Goal: Task Accomplishment & Management: Manage account settings

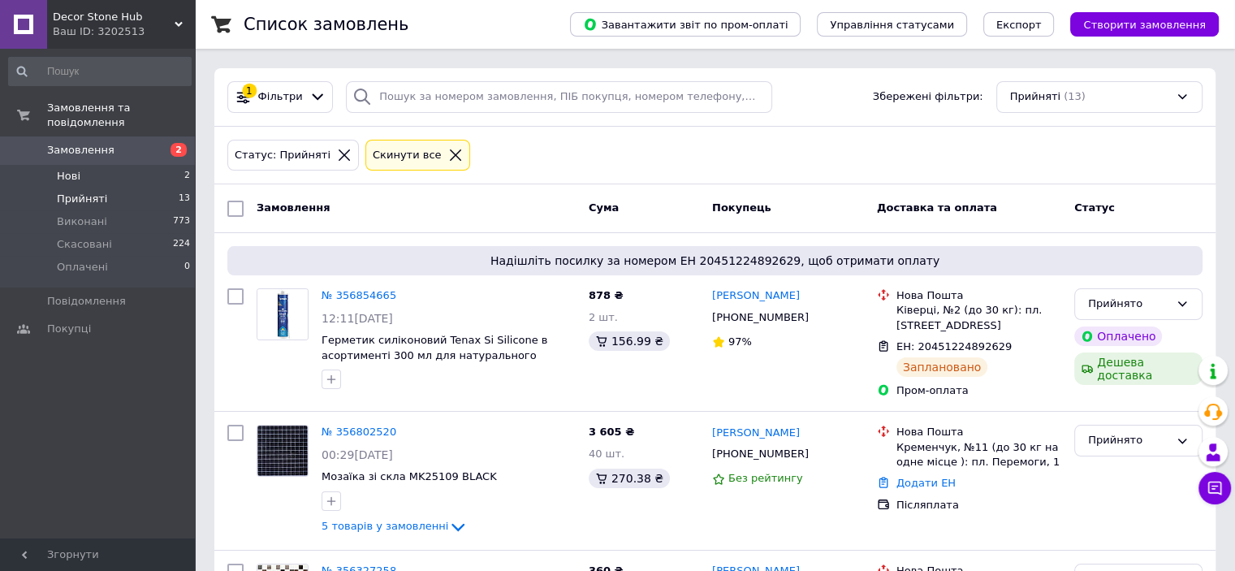
click at [91, 165] on li "Нові 2" at bounding box center [100, 176] width 200 height 23
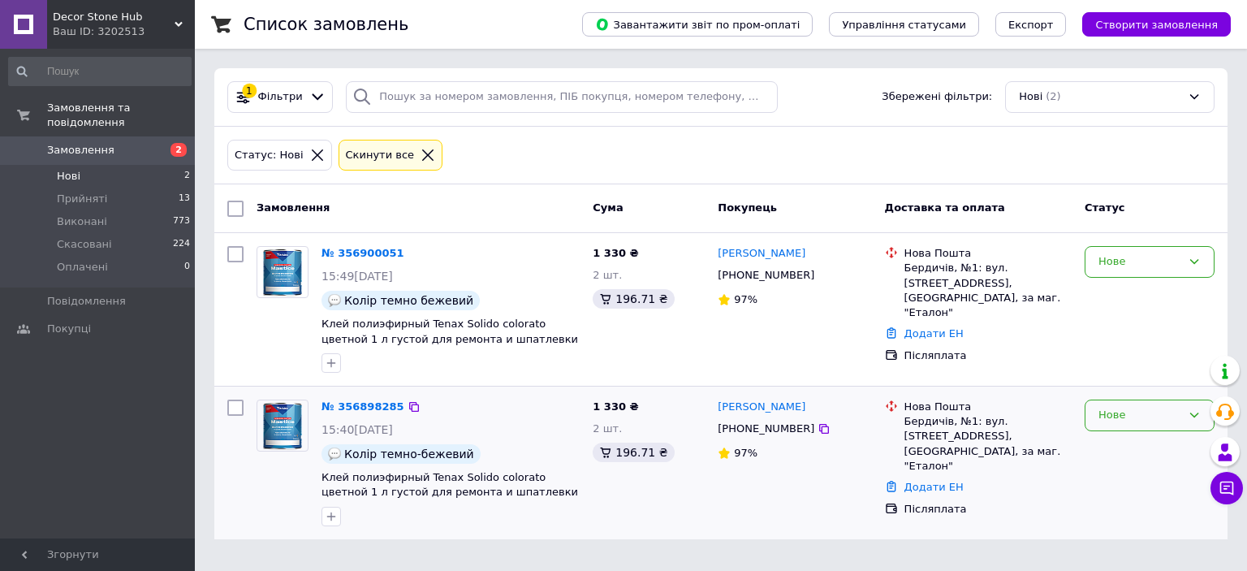
click at [1134, 415] on div "Нове" at bounding box center [1139, 415] width 83 height 17
click at [1120, 444] on li "Прийнято" at bounding box center [1149, 449] width 128 height 30
click at [1140, 265] on div "Нове" at bounding box center [1139, 261] width 83 height 17
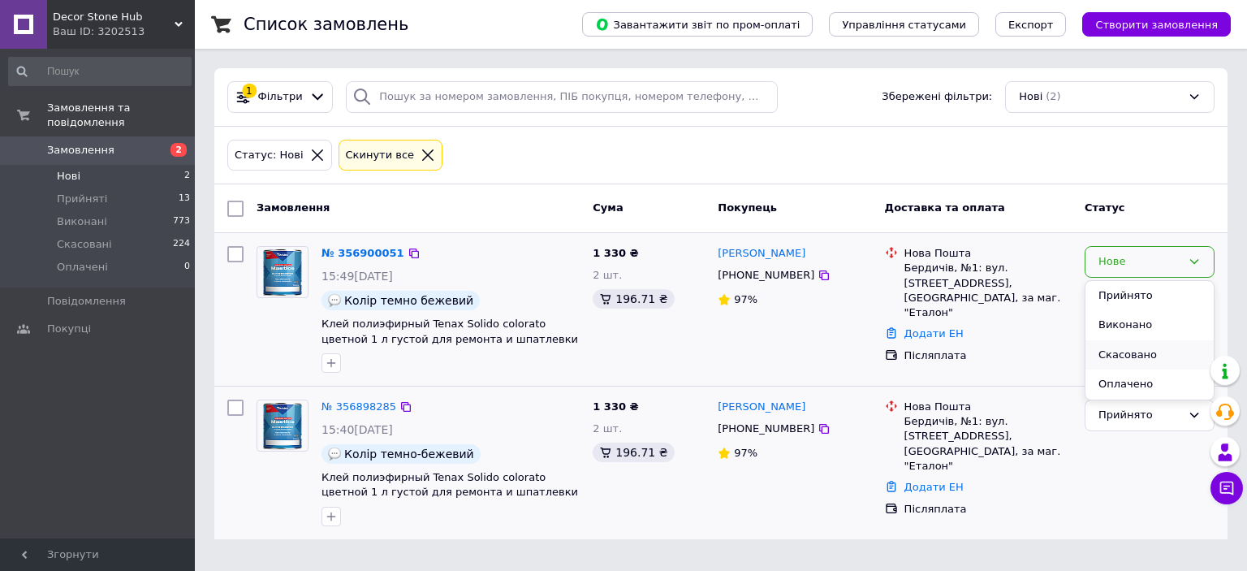
click at [1116, 357] on li "Скасовано" at bounding box center [1149, 355] width 128 height 30
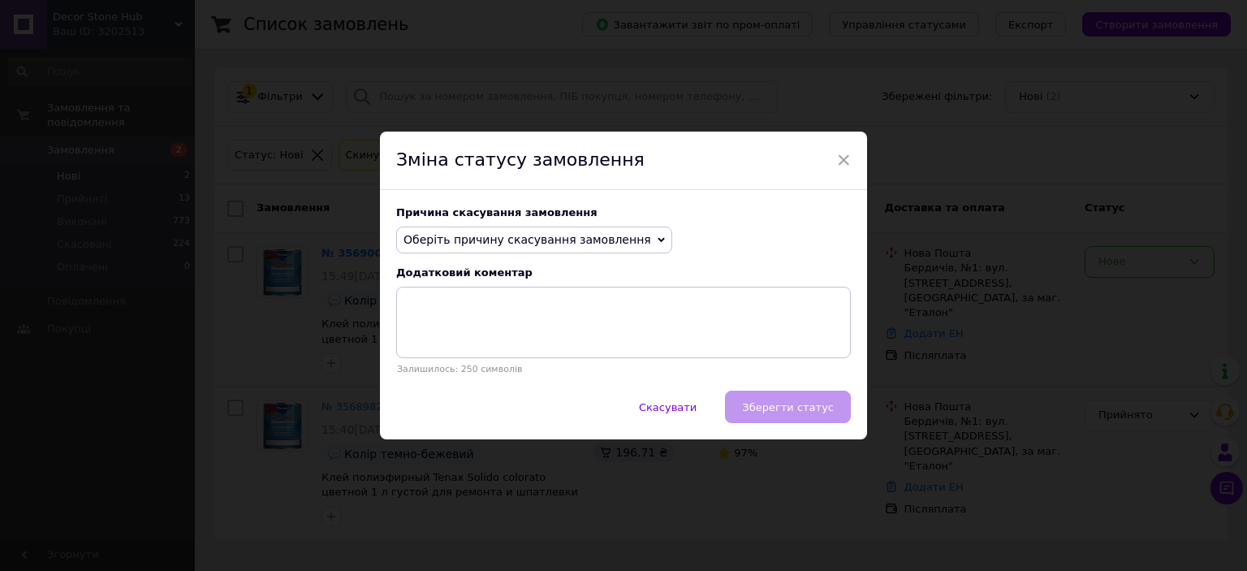
click at [507, 240] on span "Оберіть причину скасування замовлення" at bounding box center [527, 239] width 248 height 13
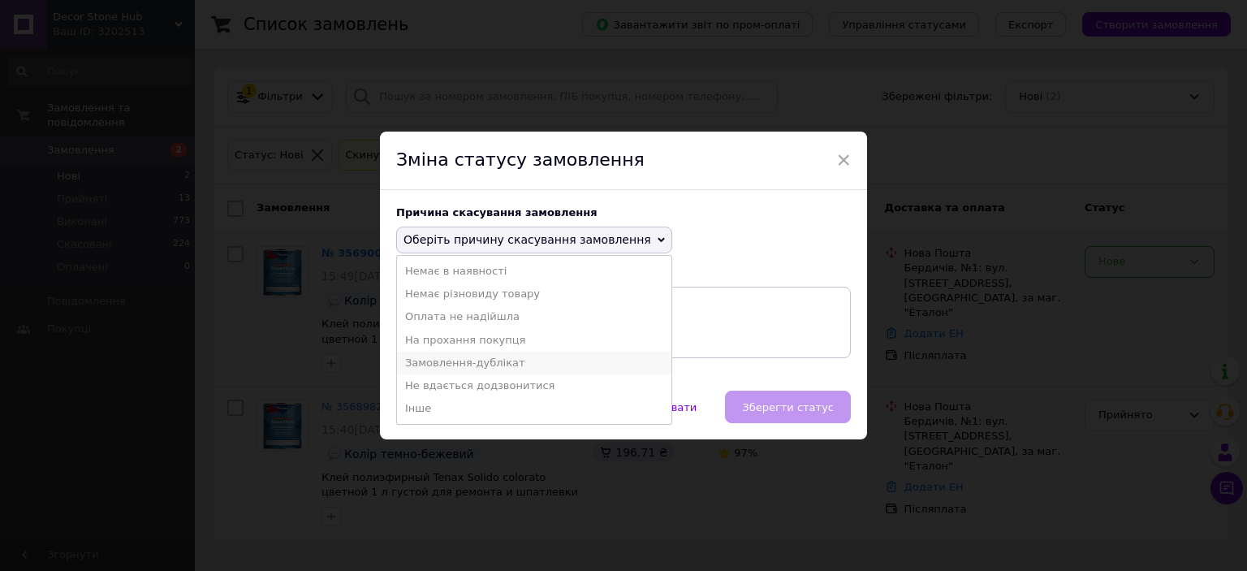
click at [487, 362] on li "Замовлення-дублікат" at bounding box center [534, 362] width 274 height 23
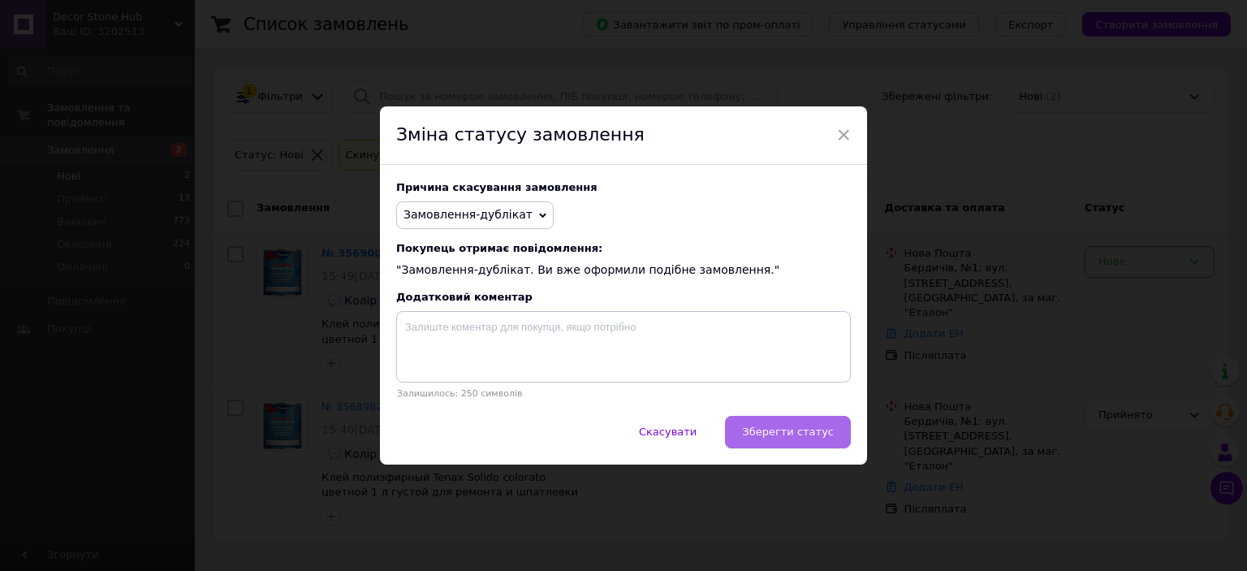
click at [796, 436] on span "Зберегти статус" at bounding box center [788, 431] width 92 height 12
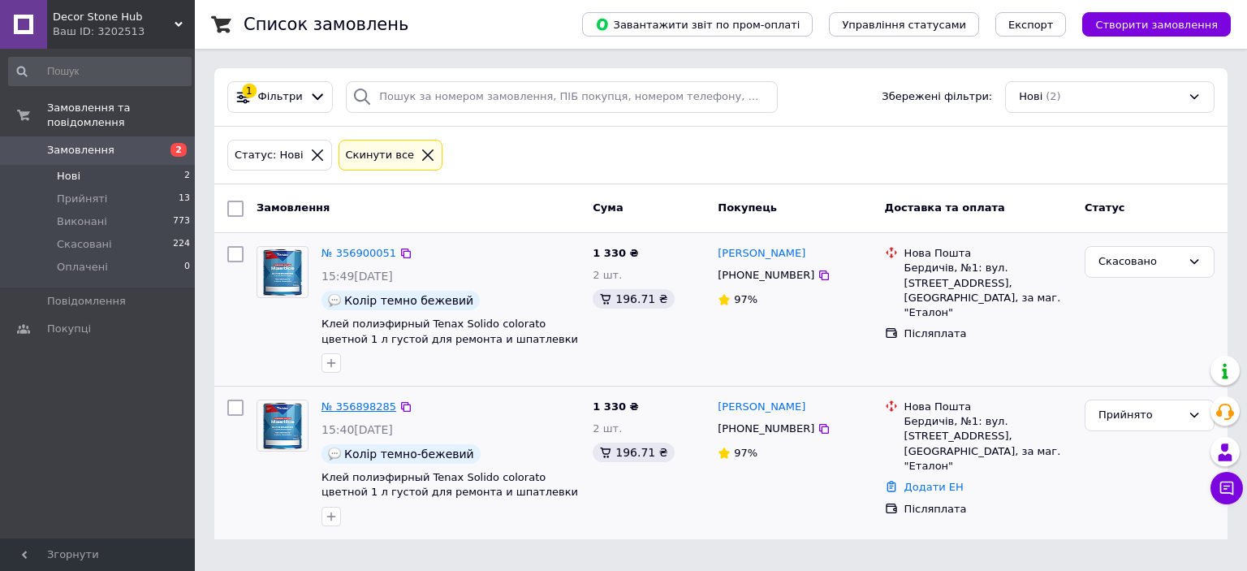
click at [363, 403] on link "№ 356898285" at bounding box center [358, 406] width 75 height 12
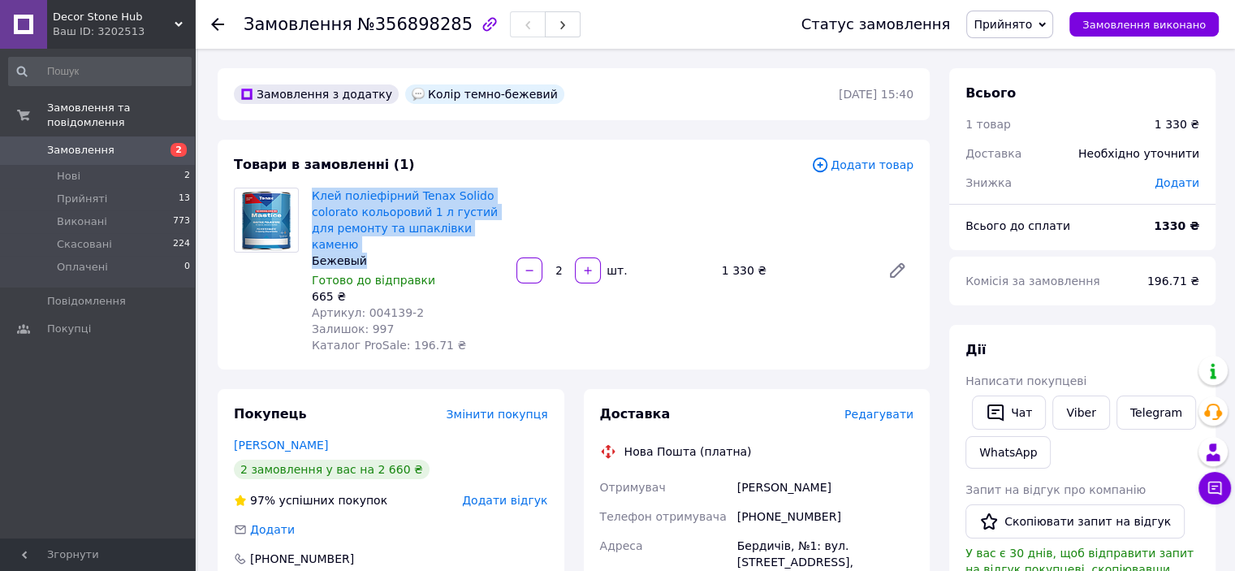
drag, startPoint x: 381, startPoint y: 247, endPoint x: 308, endPoint y: 192, distance: 91.1
click at [308, 192] on div "Клей поліефірний Tenax Solido colorato кольоровий 1 л густий для ремонту та шпа…" at bounding box center [407, 270] width 205 height 172
copy div "Клей поліефірний Tenax Solido colorato кольоровий 1 л густий для ремонту та шпа…"
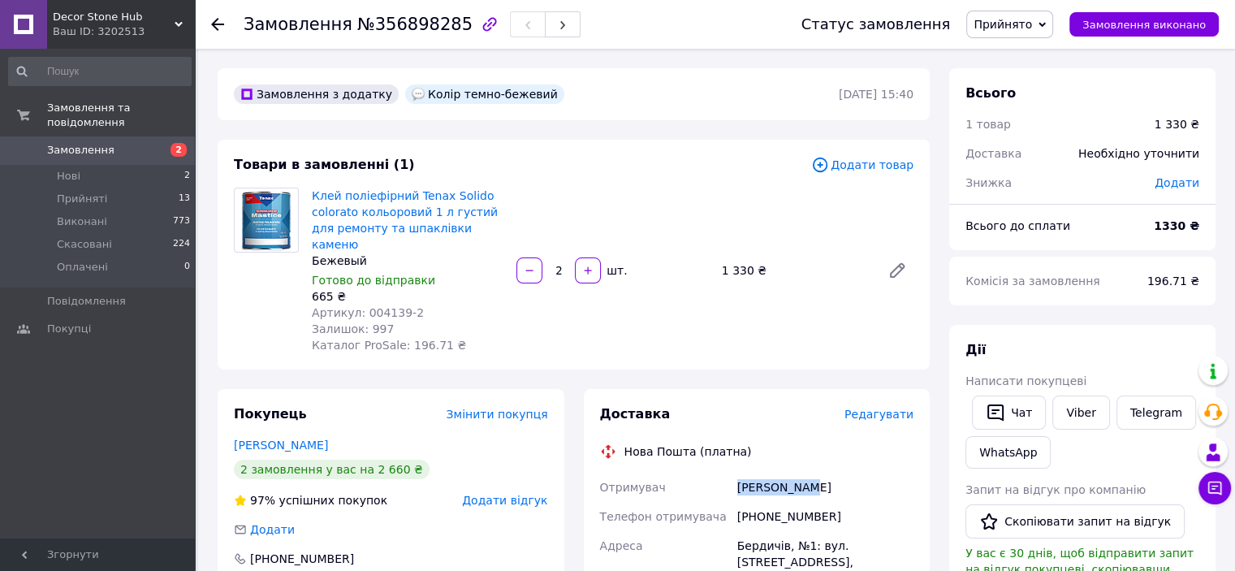
drag, startPoint x: 802, startPoint y: 476, endPoint x: 734, endPoint y: 476, distance: 68.2
click at [734, 476] on div "[PERSON_NAME]" at bounding box center [825, 486] width 183 height 29
copy div "[PERSON_NAME]"
click at [80, 165] on li "Нові 2" at bounding box center [100, 176] width 200 height 23
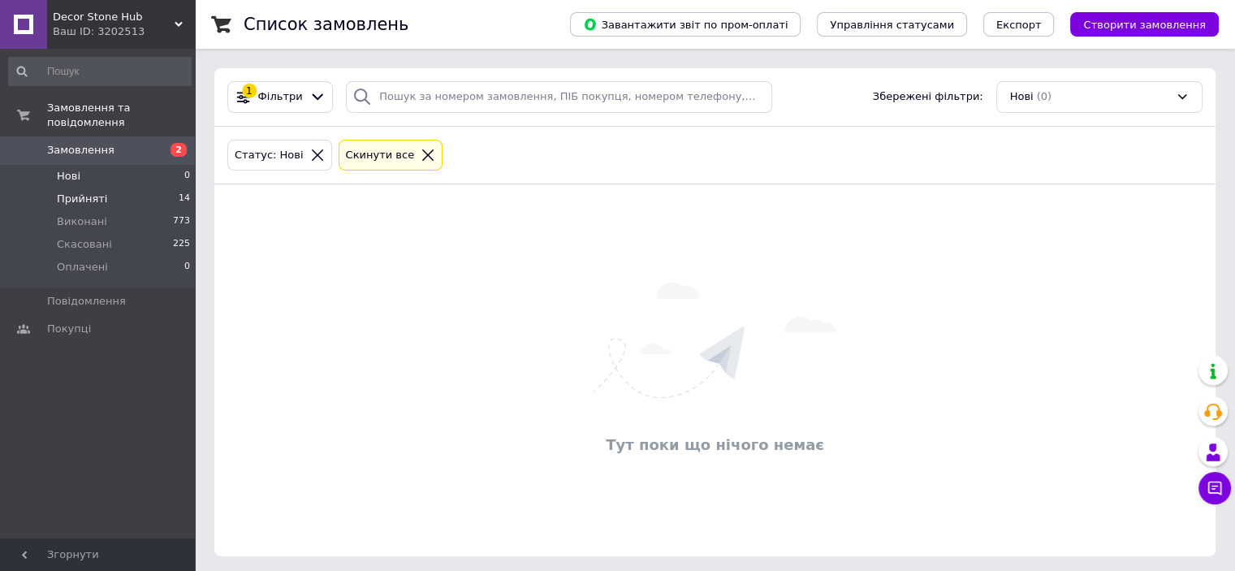
click at [85, 192] on span "Прийняті" at bounding box center [82, 199] width 50 height 15
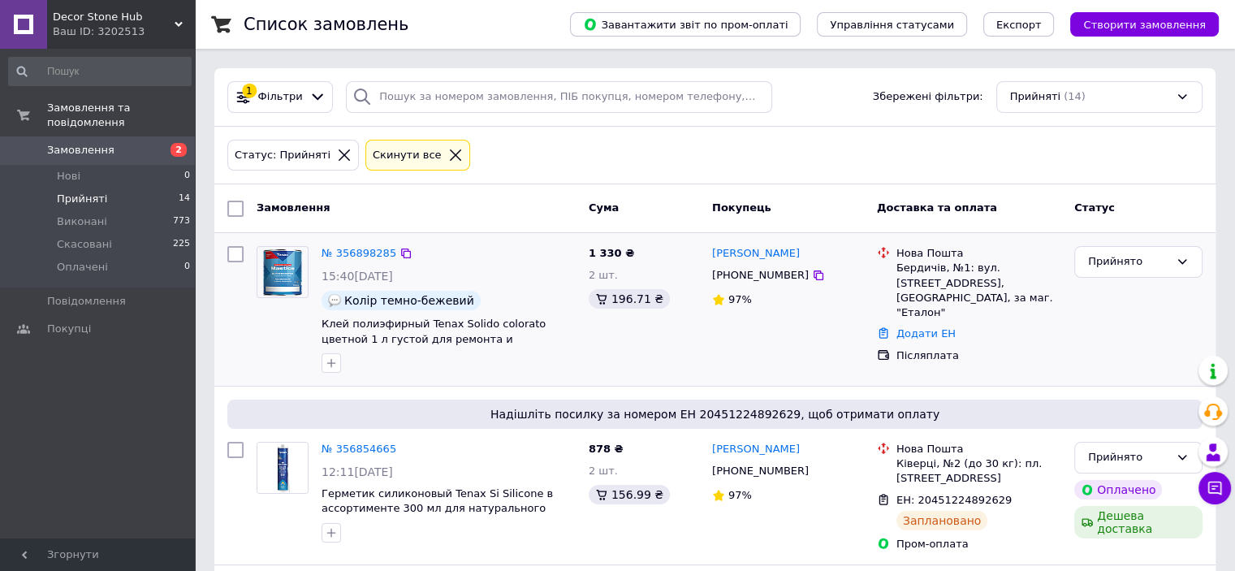
scroll to position [81, 0]
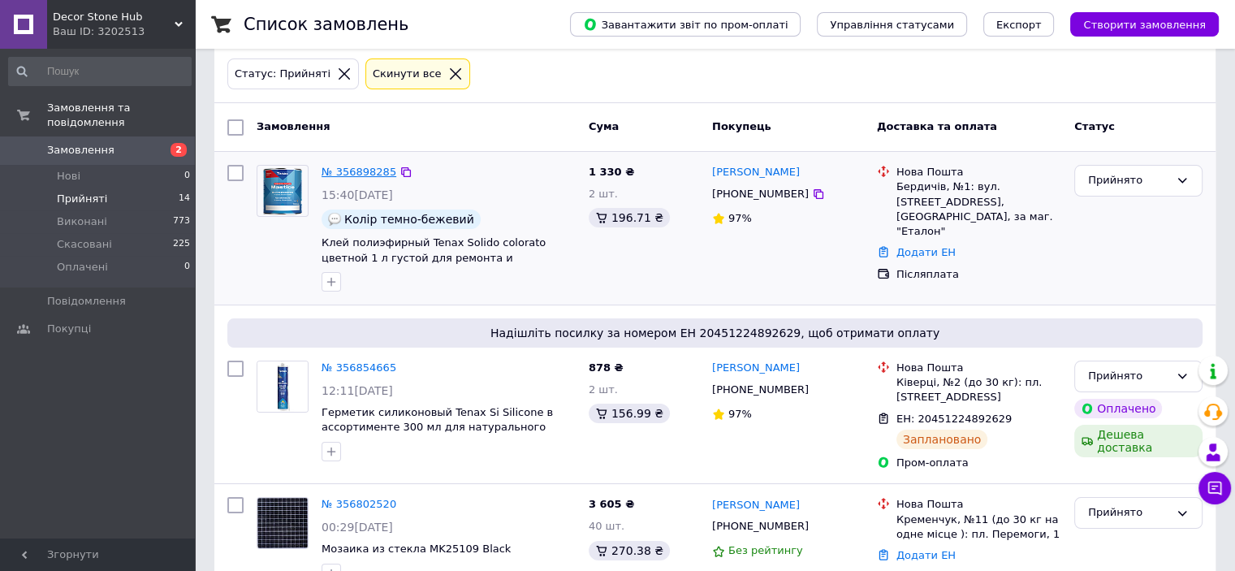
click at [350, 170] on link "№ 356898285" at bounding box center [358, 172] width 75 height 12
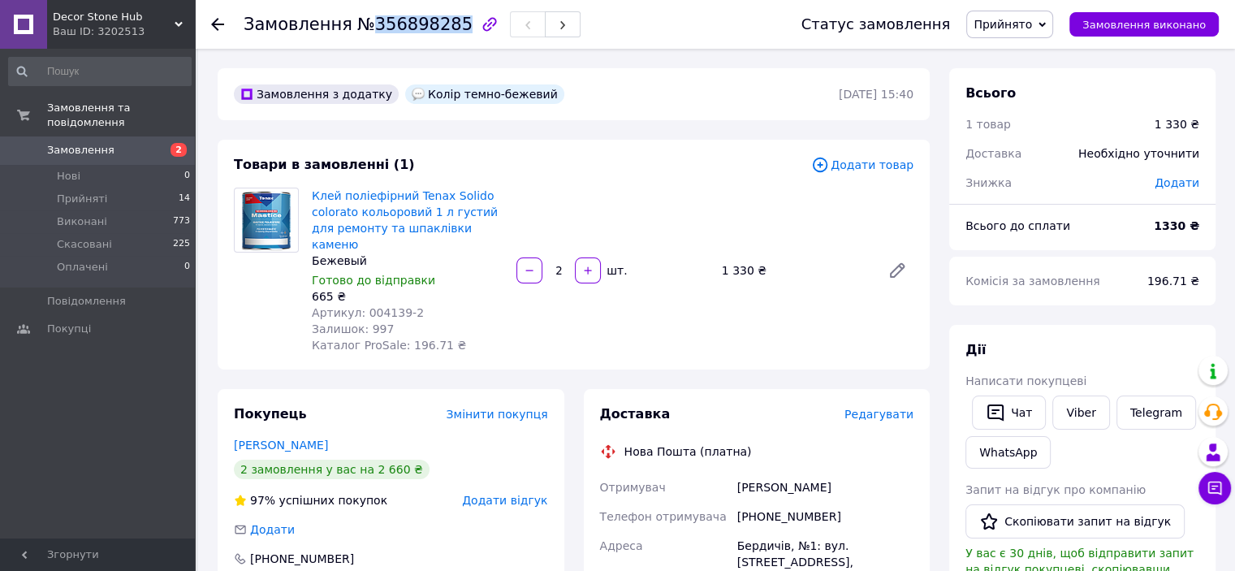
drag, startPoint x: 360, startPoint y: 29, endPoint x: 445, endPoint y: 26, distance: 84.5
click at [445, 26] on span "№356898285" at bounding box center [414, 24] width 115 height 19
copy span "356898285"
drag, startPoint x: 823, startPoint y: 499, endPoint x: 743, endPoint y: 495, distance: 80.5
click at [743, 502] on div "[PHONE_NUMBER]" at bounding box center [825, 516] width 183 height 29
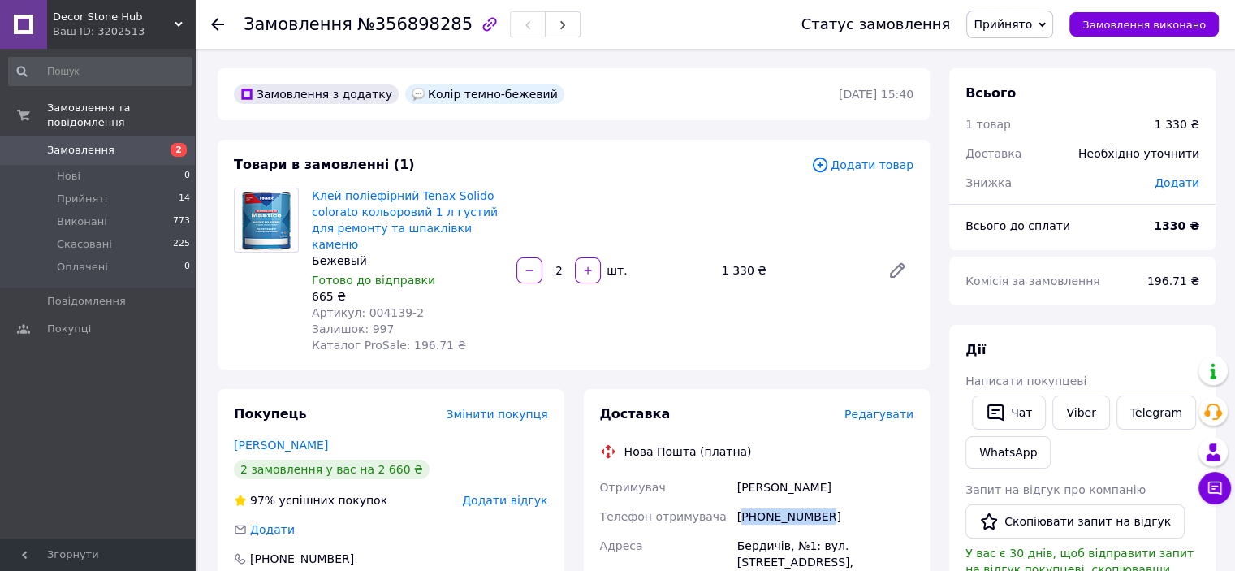
copy div "380674106640"
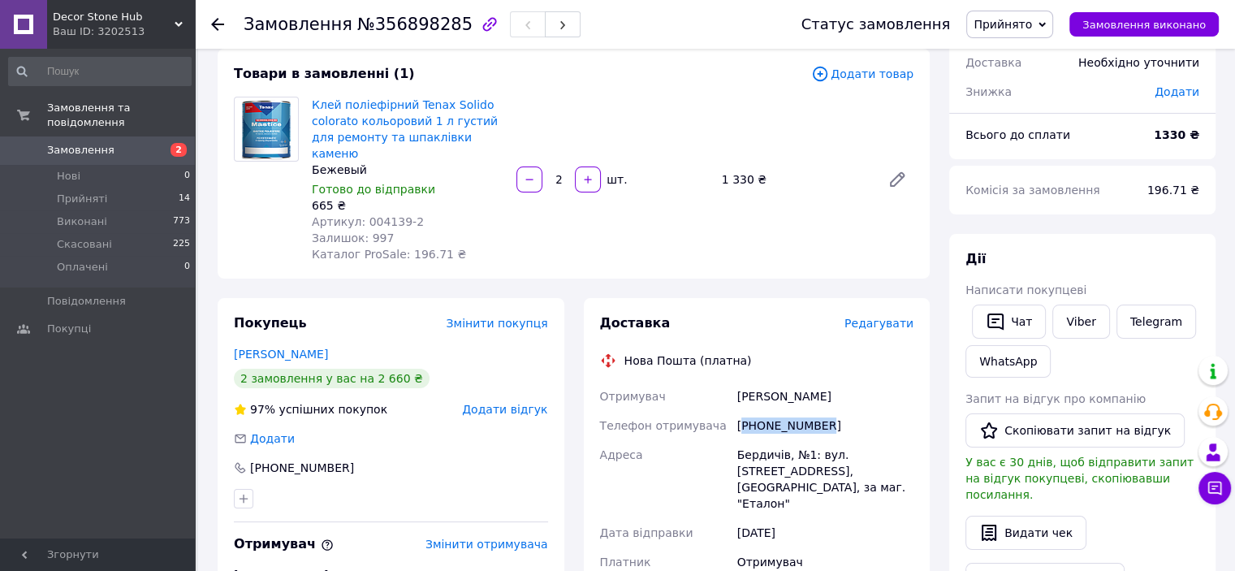
scroll to position [162, 0]
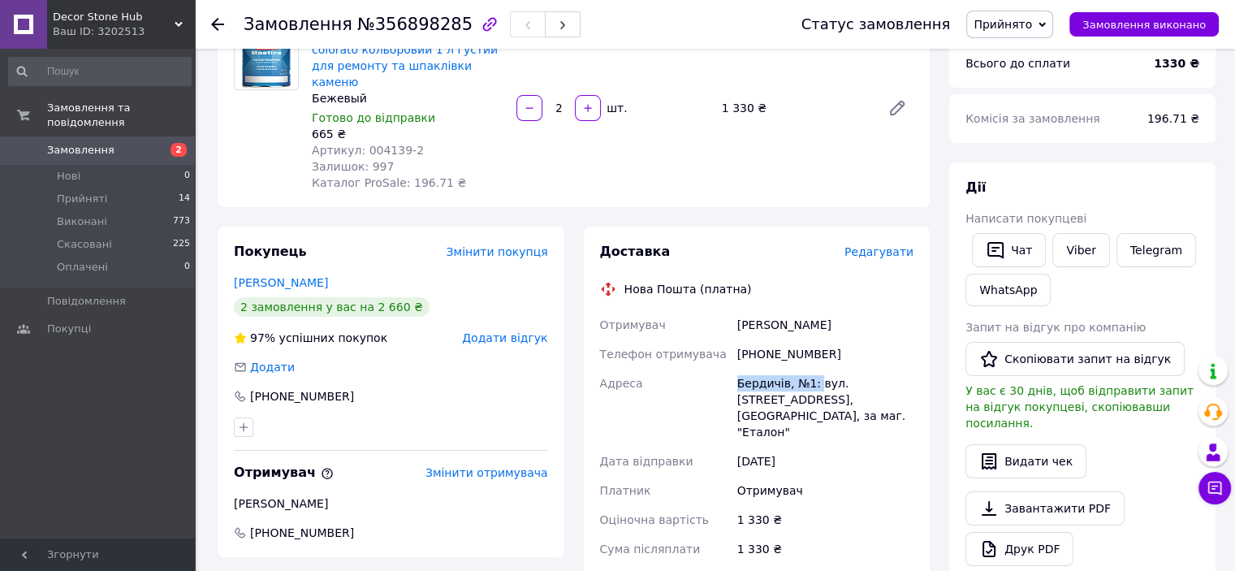
drag, startPoint x: 731, startPoint y: 368, endPoint x: 758, endPoint y: 364, distance: 27.1
click at [812, 372] on div "Отримувач [PERSON_NAME] Телефон отримувача [PHONE_NUMBER] [PERSON_NAME][GEOGRAP…" at bounding box center [757, 474] width 321 height 328
copy div "[PERSON_NAME], №1:"
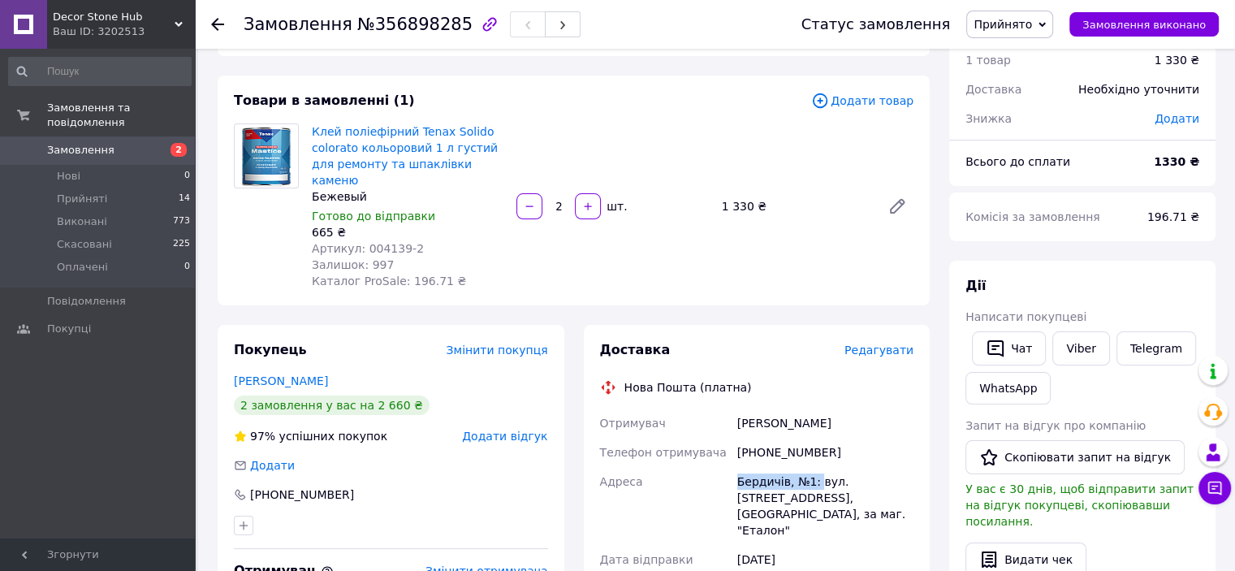
scroll to position [0, 0]
